Goal: Information Seeking & Learning: Learn about a topic

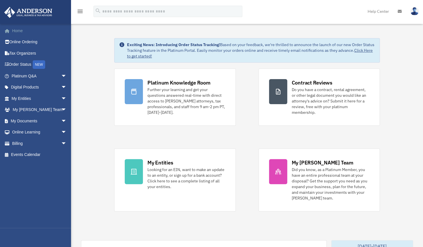
click at [20, 32] on link "Home" at bounding box center [39, 30] width 71 height 11
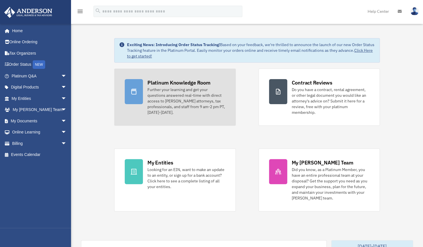
click at [144, 90] on link "Platinum Knowledge Room Further your learning and get your questions answered r…" at bounding box center [175, 96] width 122 height 57
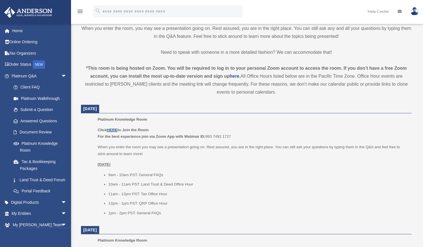
scroll to position [151, 0]
click at [114, 128] on u "HERE" at bounding box center [112, 129] width 11 height 4
